Goal: Navigation & Orientation: Find specific page/section

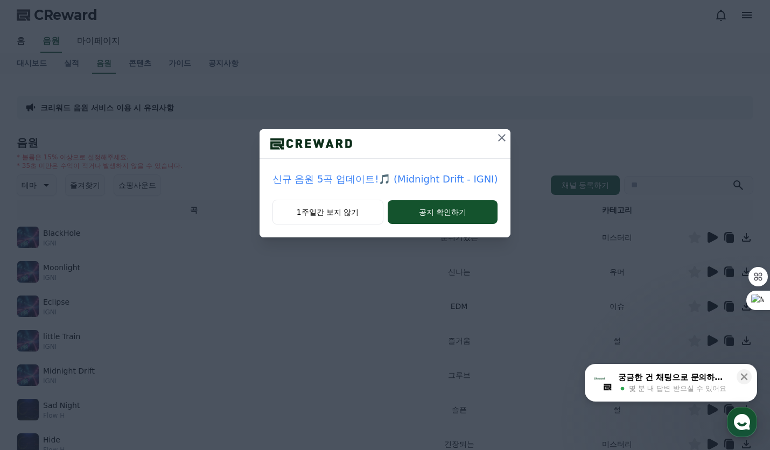
click at [495, 135] on icon at bounding box center [501, 137] width 13 height 13
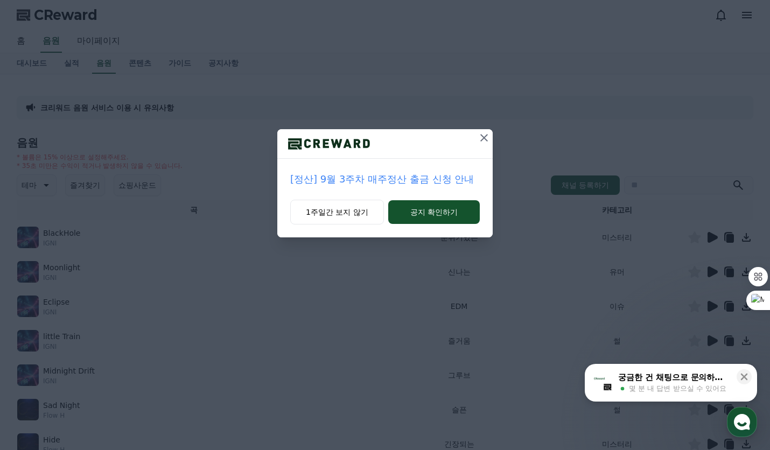
click at [481, 136] on icon at bounding box center [484, 137] width 13 height 13
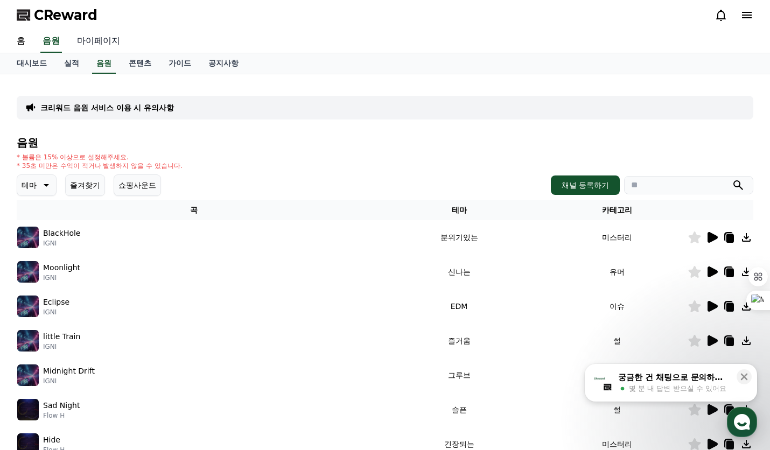
click at [99, 44] on link "마이페이지" at bounding box center [98, 41] width 60 height 23
select select "**********"
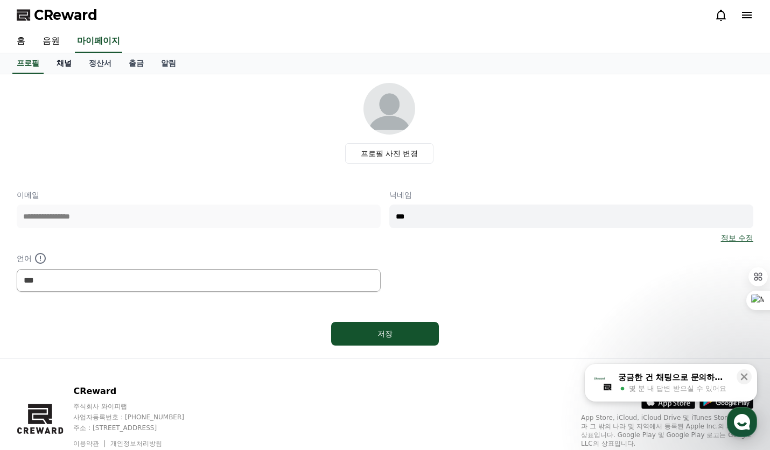
click at [69, 64] on link "채널" at bounding box center [64, 63] width 32 height 20
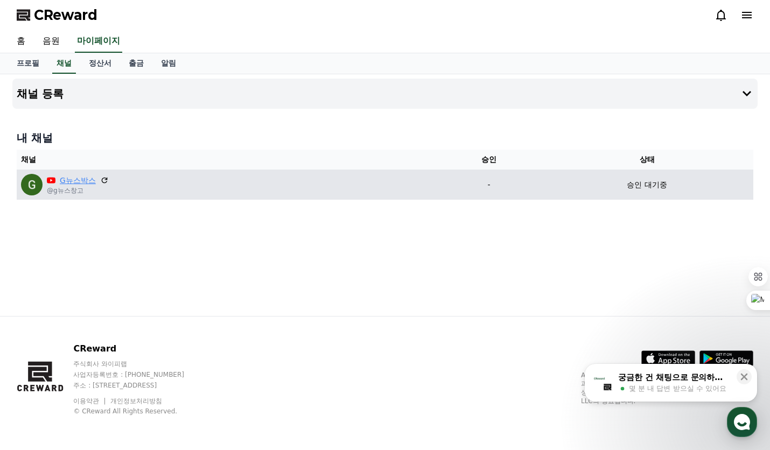
click at [79, 181] on link "G뉴스박스" at bounding box center [78, 180] width 36 height 11
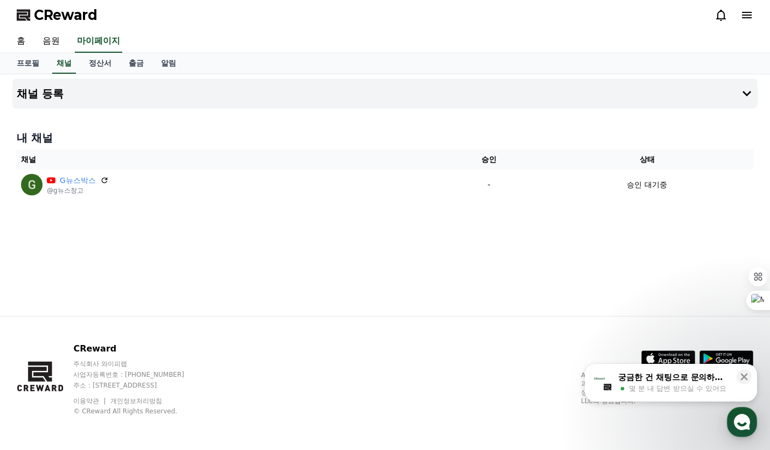
click at [51, 16] on span "CReward" at bounding box center [66, 14] width 64 height 17
